Goal: Check status

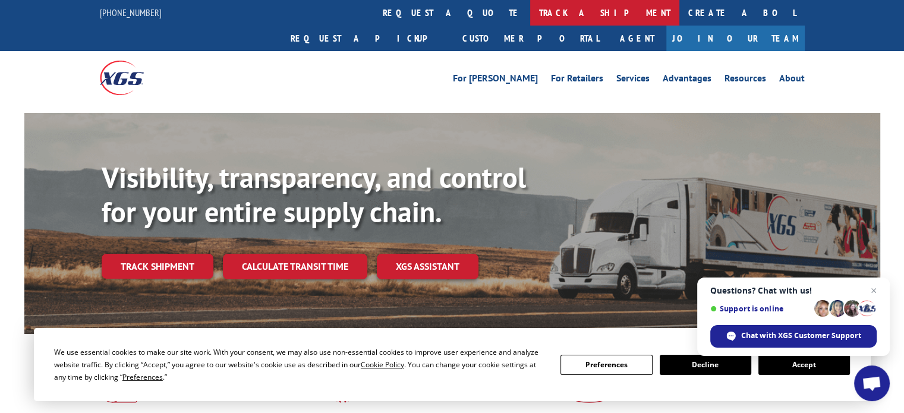
click at [530, 11] on link "track a shipment" at bounding box center [604, 13] width 149 height 26
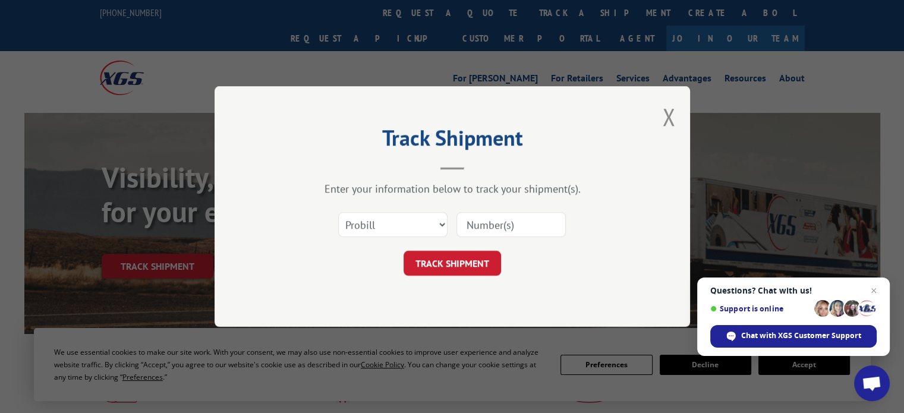
click at [495, 223] on input at bounding box center [511, 224] width 109 height 25
paste input "17156630"
type input "17156630"
click at [460, 266] on button "TRACK SHIPMENT" at bounding box center [453, 263] width 98 height 25
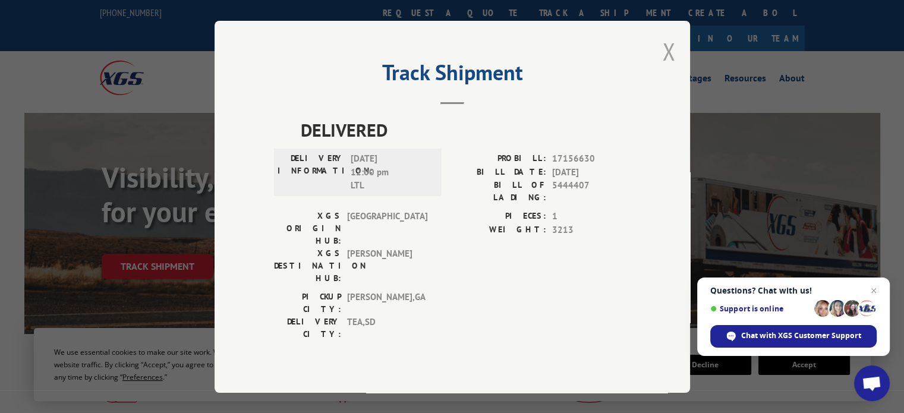
click at [667, 67] on button "Close modal" at bounding box center [668, 52] width 13 height 32
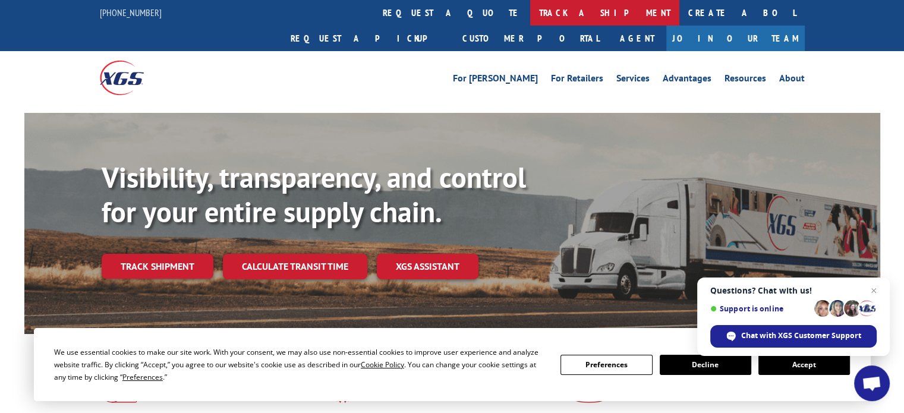
click at [530, 17] on link "track a shipment" at bounding box center [604, 13] width 149 height 26
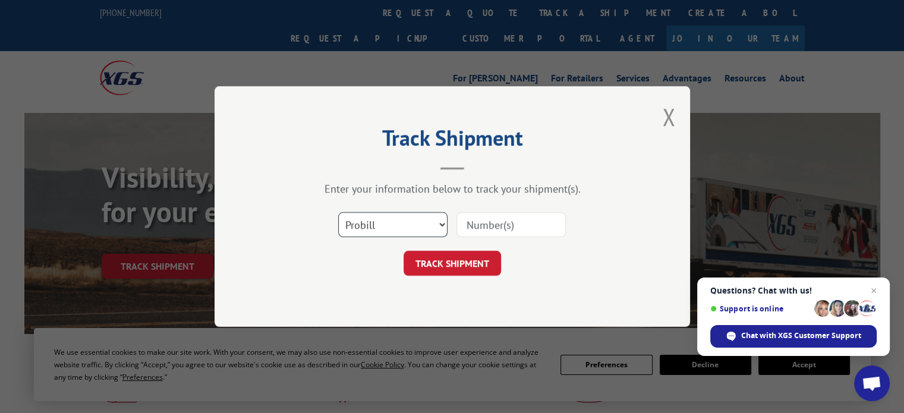
click at [428, 224] on select "Select category... Probill BOL PO" at bounding box center [392, 224] width 109 height 25
select select "bol"
click at [338, 212] on select "Select category... Probill BOL PO" at bounding box center [392, 224] width 109 height 25
click at [511, 228] on input at bounding box center [511, 224] width 109 height 25
paste input "5451950"
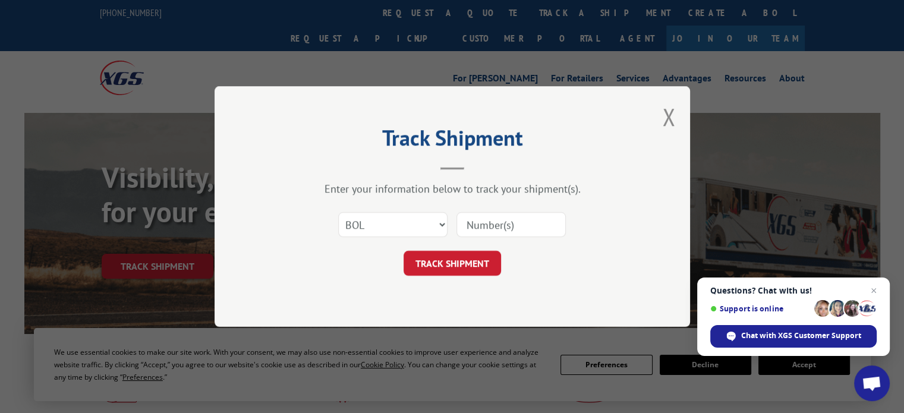
type input "5451950"
click button "TRACK SHIPMENT" at bounding box center [453, 263] width 98 height 25
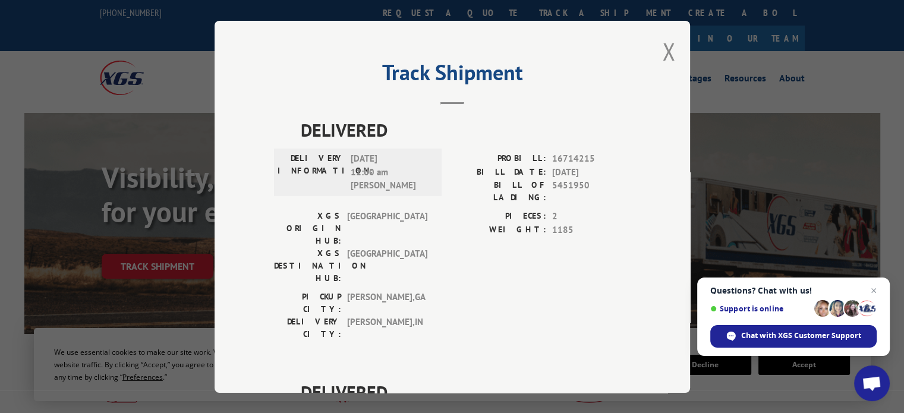
click at [609, 308] on div "DELIVERED DELIVERY INFORMATION: 02/05/2025 11:00 am Tim PROBILL: 16714215 BILL …" at bounding box center [452, 379] width 357 height 524
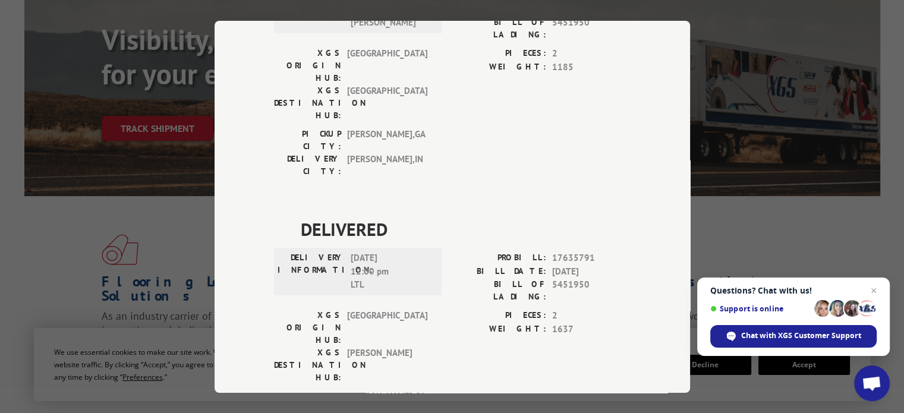
scroll to position [238, 0]
